Goal: Find specific page/section: Find specific page/section

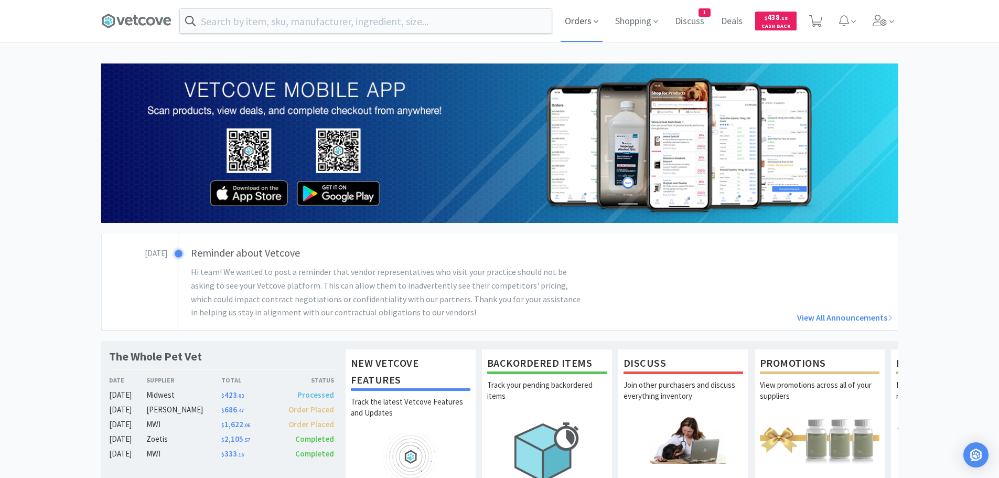
click at [565, 16] on span "Orders" at bounding box center [582, 21] width 42 height 42
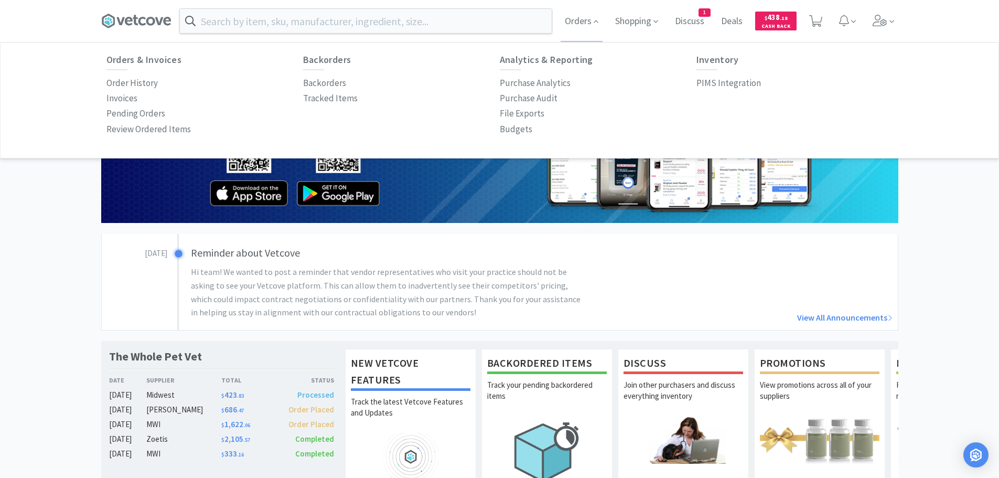
click at [135, 80] on p "Order History" at bounding box center [131, 83] width 51 height 14
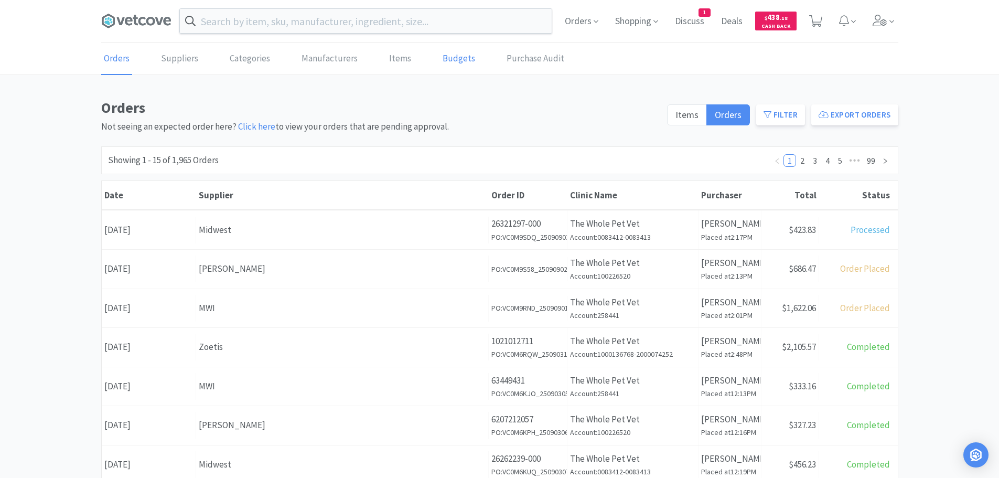
click at [443, 57] on link "Budgets" at bounding box center [459, 59] width 38 height 32
